Goal: Task Accomplishment & Management: Complete application form

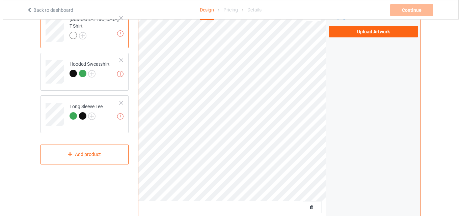
scroll to position [101, 0]
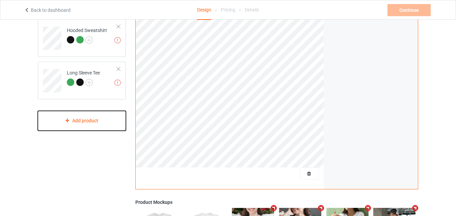
click at [87, 119] on div "Add product" at bounding box center [82, 121] width 88 height 20
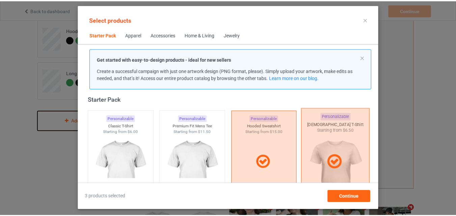
scroll to position [76, 0]
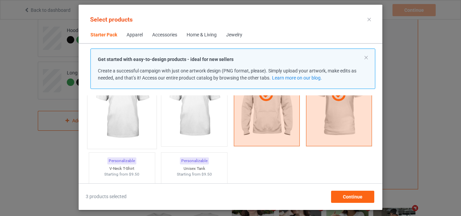
click at [123, 117] on img at bounding box center [121, 105] width 63 height 79
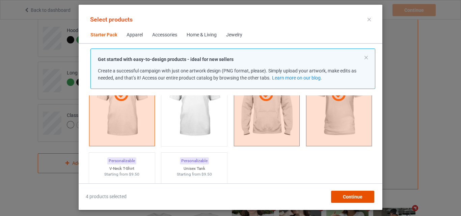
click at [357, 197] on span "Continue" at bounding box center [353, 196] width 20 height 5
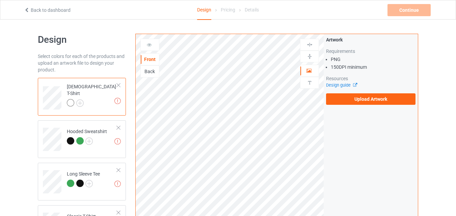
scroll to position [101, 0]
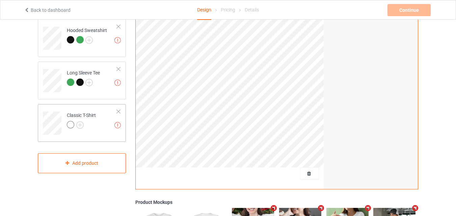
click at [88, 115] on div "Classic T-Shirt" at bounding box center [81, 120] width 29 height 16
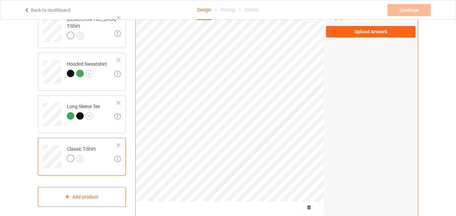
scroll to position [34, 0]
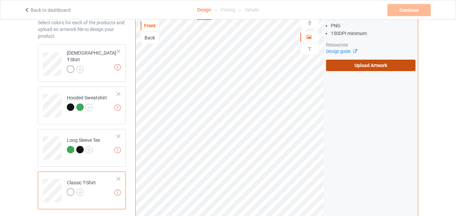
click at [401, 62] on label "Upload Artwork" at bounding box center [370, 65] width 89 height 11
click at [0, 0] on input "Upload Artwork" at bounding box center [0, 0] width 0 height 0
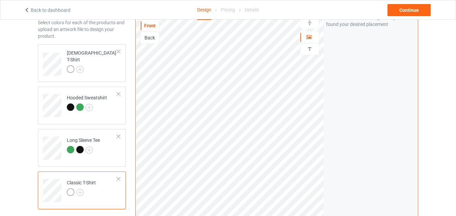
click at [120, 50] on div at bounding box center [118, 51] width 5 height 5
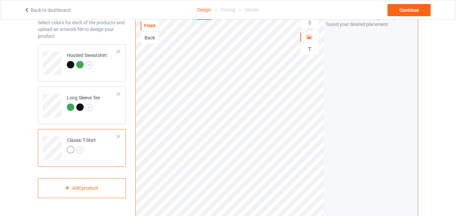
click at [120, 50] on div at bounding box center [118, 51] width 5 height 5
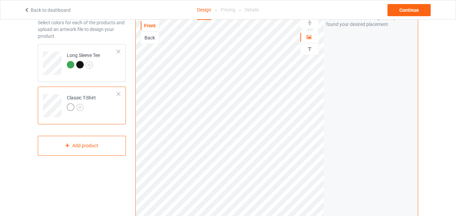
click at [120, 50] on div at bounding box center [118, 51] width 5 height 5
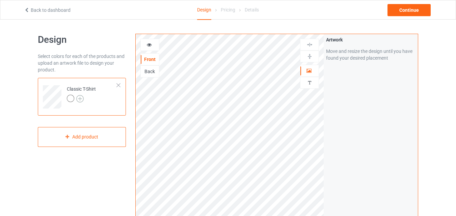
click at [82, 100] on img at bounding box center [79, 98] width 7 height 7
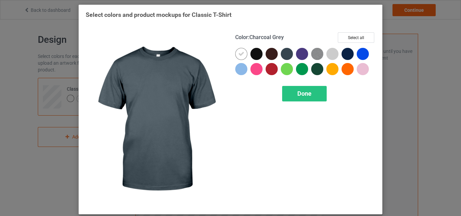
click at [285, 54] on div at bounding box center [287, 54] width 12 height 12
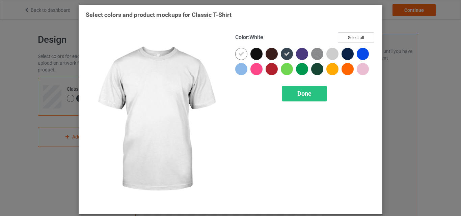
click at [237, 50] on div at bounding box center [241, 54] width 12 height 12
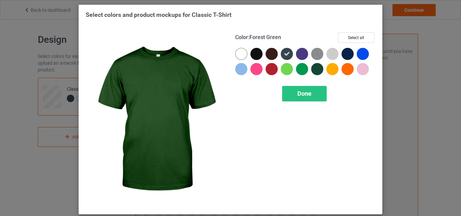
click at [319, 68] on div at bounding box center [317, 69] width 12 height 12
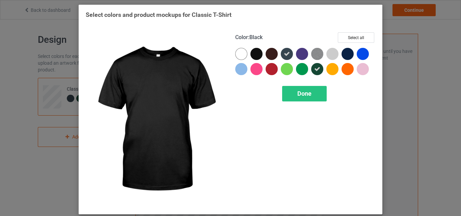
click at [256, 53] on div at bounding box center [257, 54] width 12 height 12
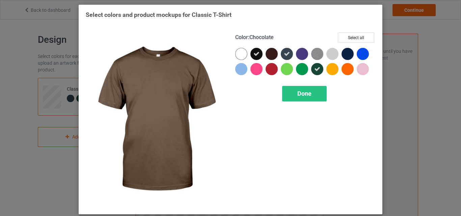
click at [271, 55] on div at bounding box center [272, 54] width 12 height 12
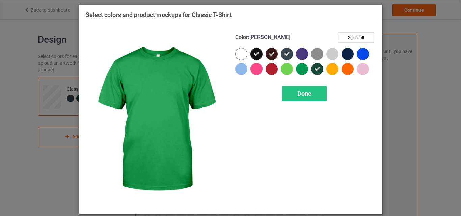
click at [300, 68] on div at bounding box center [302, 69] width 12 height 12
click at [304, 96] on span "Done" at bounding box center [304, 93] width 14 height 7
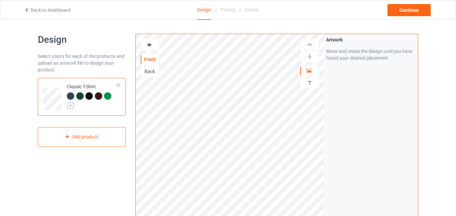
click at [72, 105] on img at bounding box center [70, 105] width 7 height 7
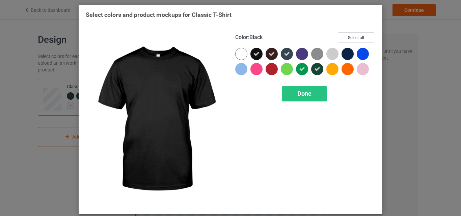
click at [255, 53] on icon at bounding box center [257, 54] width 6 height 6
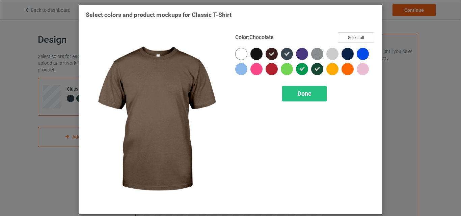
click at [269, 52] on icon at bounding box center [272, 54] width 6 height 6
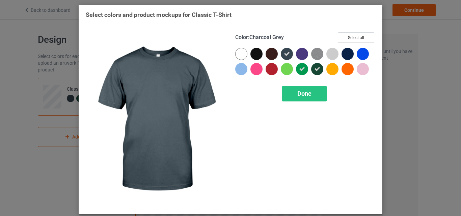
click at [282, 53] on div at bounding box center [287, 54] width 12 height 12
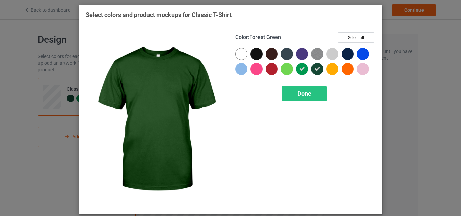
click at [315, 67] on icon at bounding box center [317, 69] width 6 height 6
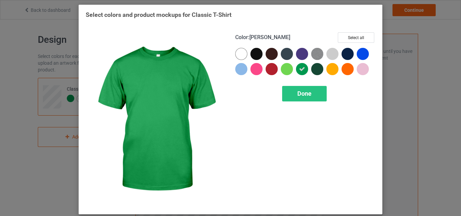
click at [296, 69] on div at bounding box center [302, 69] width 12 height 12
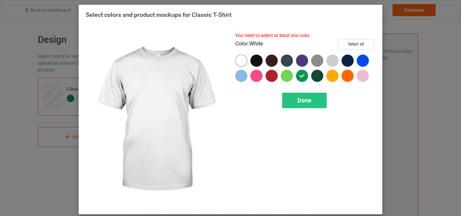
click at [240, 61] on div at bounding box center [241, 61] width 12 height 12
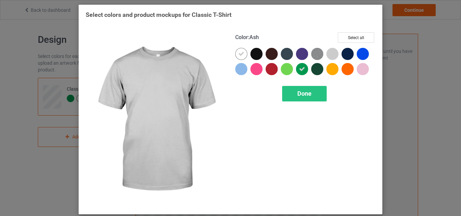
click at [330, 55] on div at bounding box center [332, 54] width 12 height 12
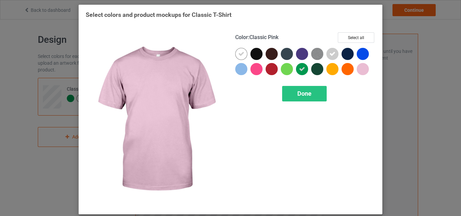
click at [363, 69] on div at bounding box center [363, 69] width 12 height 12
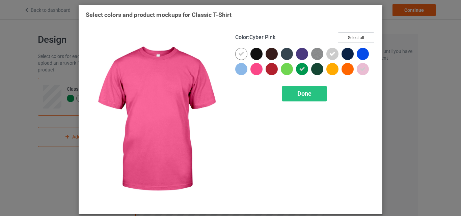
click at [252, 71] on div at bounding box center [257, 69] width 12 height 12
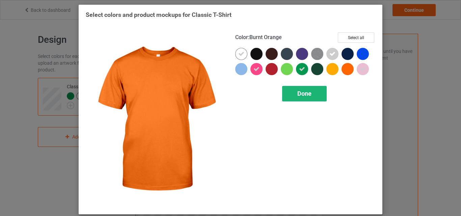
click at [309, 97] on span "Done" at bounding box center [304, 93] width 14 height 7
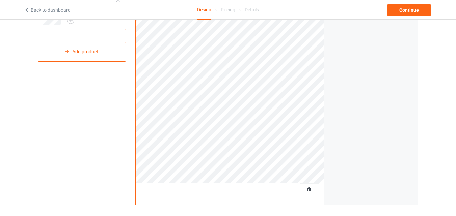
scroll to position [18, 0]
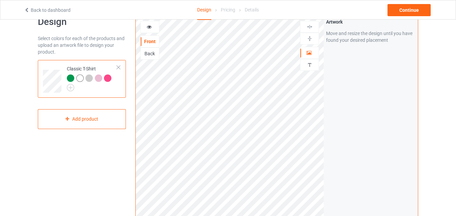
click at [80, 76] on div at bounding box center [79, 78] width 7 height 7
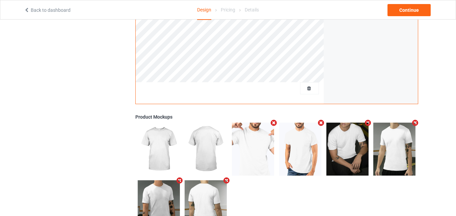
scroll to position [18, 0]
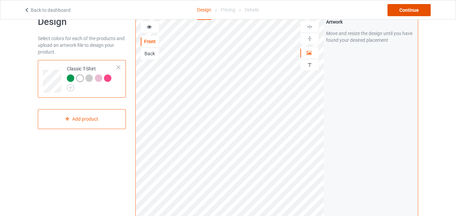
click at [418, 11] on div "Continue" at bounding box center [409, 10] width 43 height 12
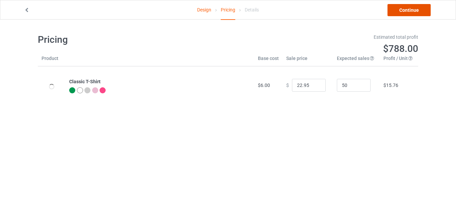
click at [416, 5] on link "Continue" at bounding box center [409, 10] width 43 height 12
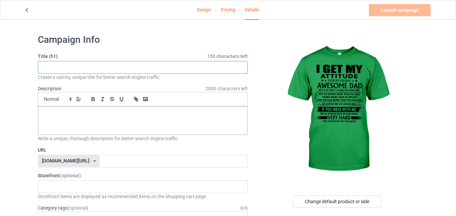
click at [153, 68] on input "text" at bounding box center [143, 67] width 210 height 13
type input "I lucky"
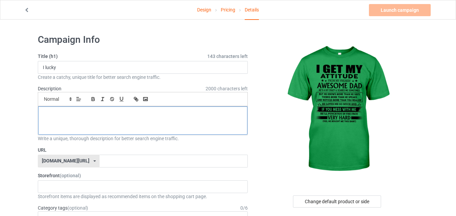
click at [161, 112] on p at bounding box center [143, 114] width 199 height 6
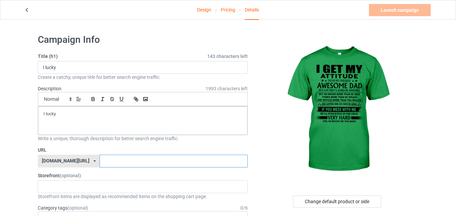
click at [170, 160] on input "text" at bounding box center [174, 161] width 148 height 13
paste input "I lucky"
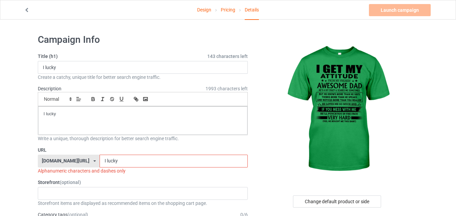
click at [100, 160] on input "I lucky" at bounding box center [174, 161] width 148 height 13
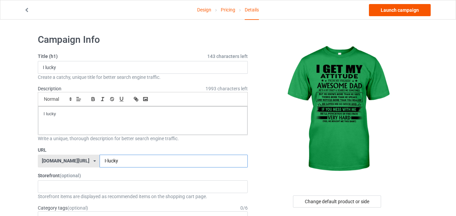
type input "I-lucky"
click at [418, 10] on link "Launch campaign" at bounding box center [400, 10] width 62 height 12
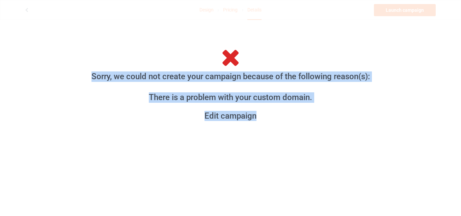
drag, startPoint x: 92, startPoint y: 77, endPoint x: 354, endPoint y: 125, distance: 266.3
click at [354, 125] on div "Sorry, we could not create your campaign because of the following reason(s): Th…" at bounding box center [231, 87] width 304 height 98
copy div "Sorry, we could not create your campaign because of the following reason(s): Th…"
click at [219, 116] on link "Edit campaign" at bounding box center [231, 116] width 290 height 10
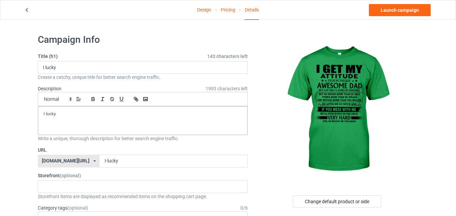
click at [94, 162] on icon at bounding box center [95, 161] width 2 height 4
click at [60, 185] on div "[DOMAIN_NAME][URL]" at bounding box center [68, 186] width 61 height 12
click at [410, 12] on link "Launch campaign" at bounding box center [400, 10] width 62 height 12
